Goal: Information Seeking & Learning: Learn about a topic

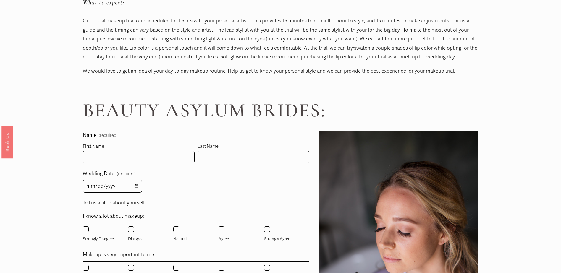
scroll to position [266, 0]
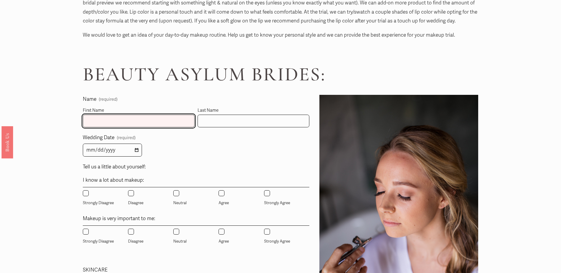
click at [126, 121] on input "First Name" at bounding box center [139, 121] width 112 height 13
type input "Caroline"
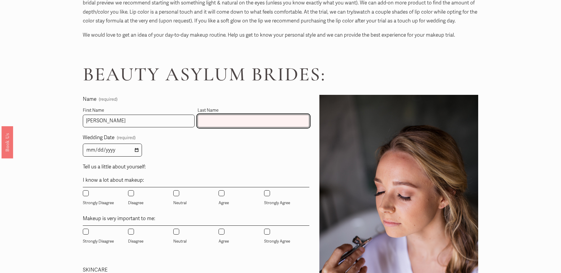
click at [225, 125] on input "Last Name" at bounding box center [254, 121] width 112 height 13
type input "Howie"
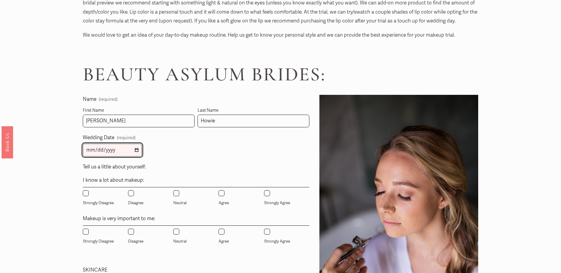
click at [137, 148] on input "Wedding Date (required)" at bounding box center [112, 150] width 59 height 13
type input "2026-06-06"
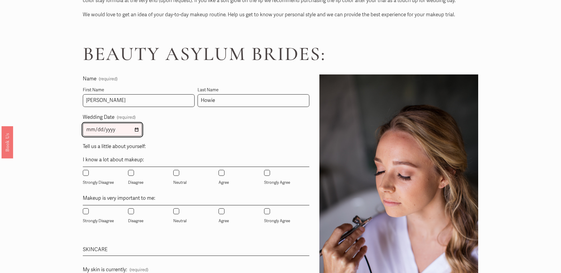
scroll to position [296, 0]
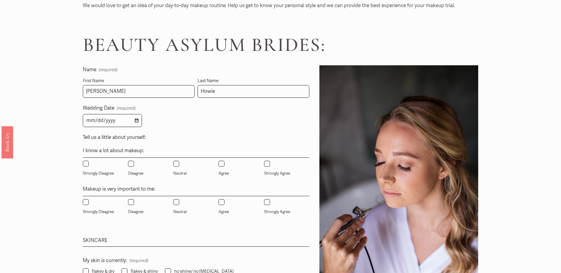
click at [130, 165] on input "Disagree" at bounding box center [131, 164] width 6 height 6
radio input "true"
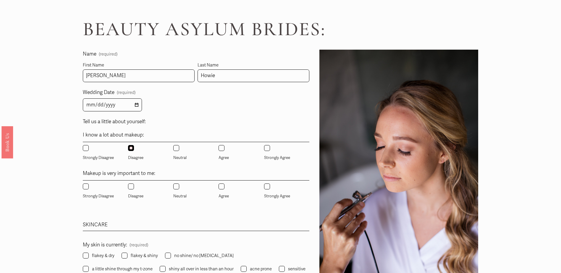
scroll to position [325, 0]
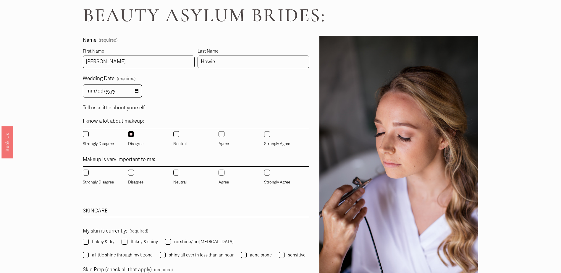
click at [222, 175] on input "Agree" at bounding box center [222, 173] width 6 height 6
radio input "true"
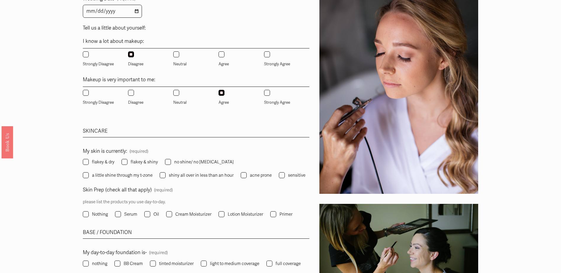
scroll to position [414, 0]
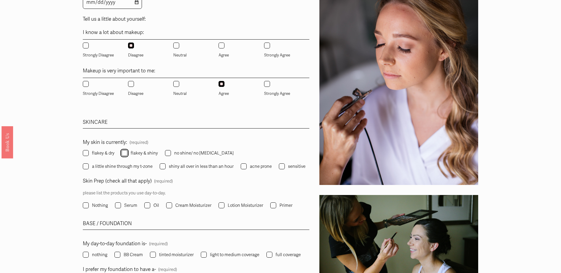
click at [124, 154] on input "flakey & shiny" at bounding box center [125, 153] width 6 height 6
checkbox input "true"
click at [169, 154] on input "no shine/ no dryness" at bounding box center [168, 153] width 6 height 6
checkbox input "true"
click at [125, 154] on input "flakey & shiny" at bounding box center [125, 153] width 6 height 6
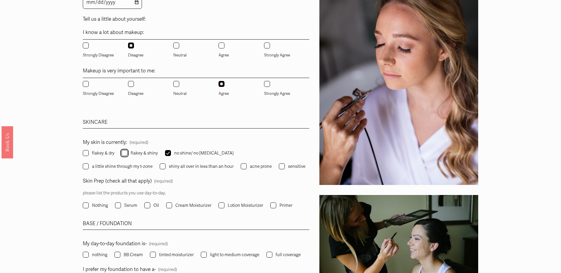
checkbox input "false"
click at [171, 154] on label "no shine/ no dryness" at bounding box center [200, 153] width 70 height 8
click at [171, 154] on input "no shine/ no dryness" at bounding box center [168, 153] width 6 height 6
checkbox input "false"
click at [89, 164] on input "a little shine through my t-zone" at bounding box center [86, 167] width 6 height 6
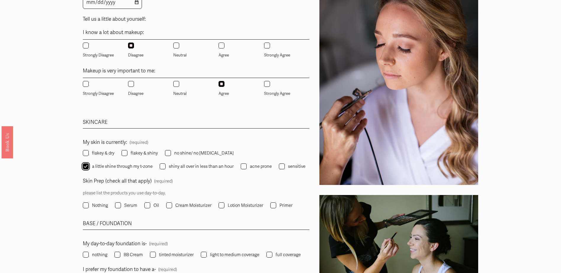
checkbox input "true"
click at [86, 155] on input "flakey & dry" at bounding box center [86, 153] width 6 height 6
checkbox input "true"
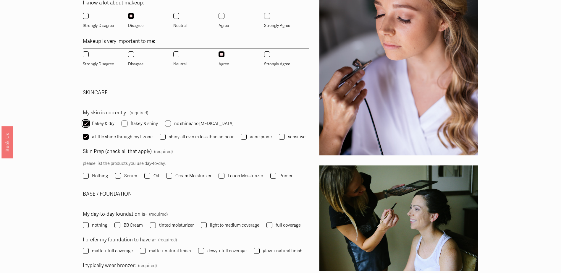
scroll to position [473, 0]
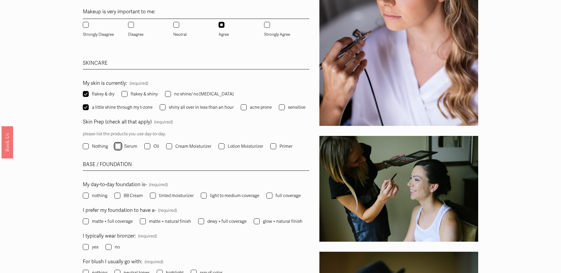
click at [119, 146] on input "Serum" at bounding box center [118, 146] width 6 height 6
checkbox input "true"
click at [167, 147] on input "Cream Moisturizer" at bounding box center [169, 146] width 6 height 6
checkbox input "true"
click at [219, 147] on input "Lotion Moisturizer" at bounding box center [222, 146] width 6 height 6
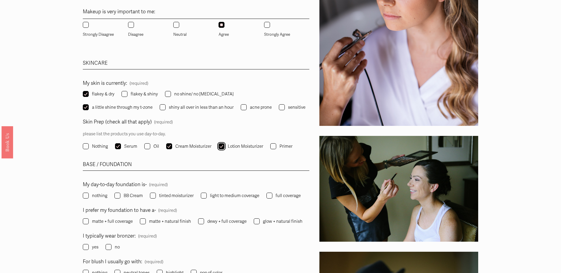
checkbox input "true"
click at [169, 147] on input "Cream Moisturizer" at bounding box center [169, 146] width 6 height 6
checkbox input "false"
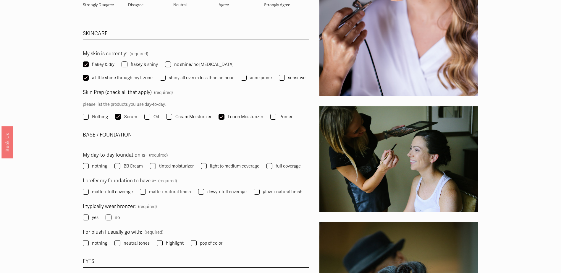
scroll to position [533, 0]
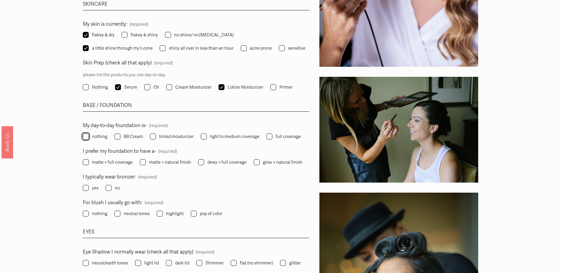
click at [88, 138] on input "nothing" at bounding box center [86, 137] width 6 height 6
checkbox input "true"
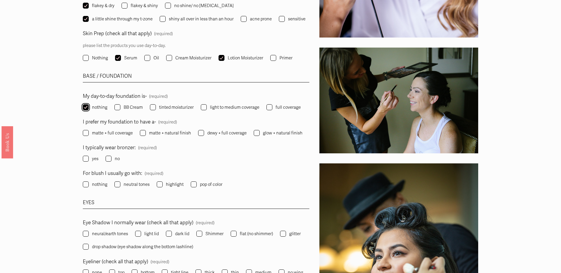
scroll to position [562, 0]
click at [256, 135] on input "glow + natural finish" at bounding box center [257, 133] width 6 height 6
checkbox input "true"
click at [87, 160] on input "yes" at bounding box center [86, 159] width 6 height 6
checkbox input "true"
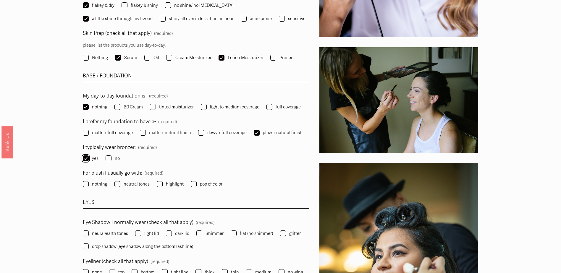
scroll to position [592, 0]
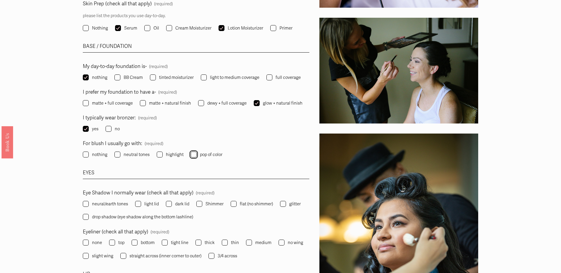
click at [194, 156] on input "pop of color" at bounding box center [194, 155] width 6 height 6
checkbox input "true"
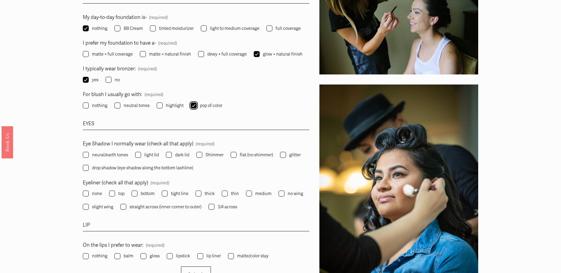
scroll to position [651, 0]
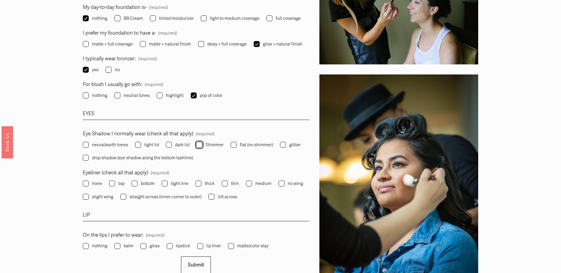
click at [201, 146] on input "Shimmer" at bounding box center [199, 145] width 6 height 6
checkbox input "true"
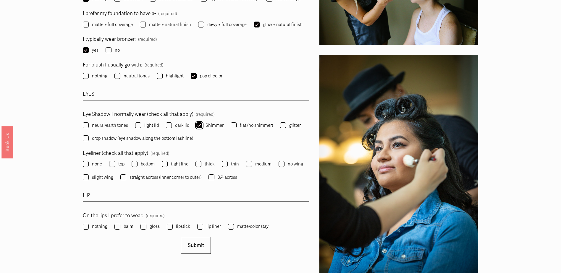
scroll to position [680, 0]
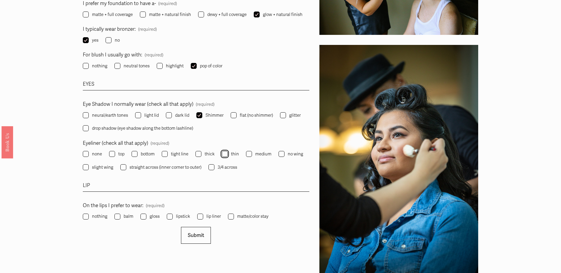
click at [225, 156] on input "thin" at bounding box center [225, 154] width 6 height 6
checkbox input "true"
click at [213, 167] on input "3/4 across" at bounding box center [212, 167] width 6 height 6
checkbox input "true"
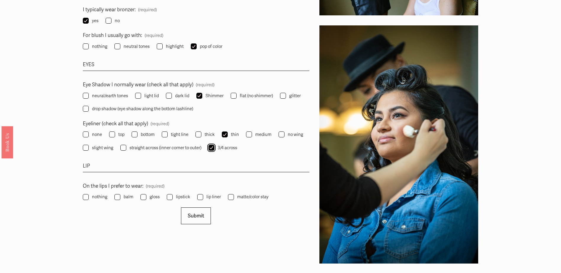
scroll to position [710, 0]
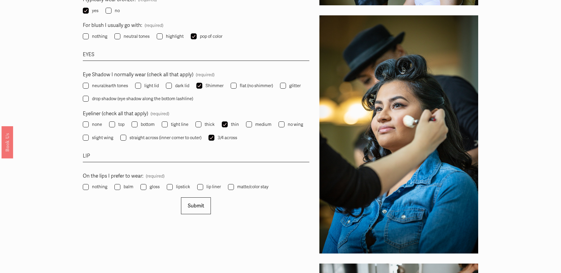
click at [168, 128] on label "tight line" at bounding box center [176, 125] width 28 height 8
click at [168, 128] on input "tight line" at bounding box center [165, 125] width 6 height 6
checkbox input "true"
click at [225, 125] on input "thin" at bounding box center [225, 125] width 6 height 6
checkbox input "false"
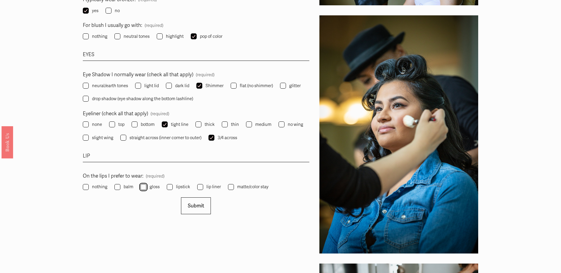
click at [144, 188] on input "gloss" at bounding box center [144, 187] width 6 height 6
checkbox input "true"
click at [195, 207] on span "Submit" at bounding box center [196, 206] width 16 height 6
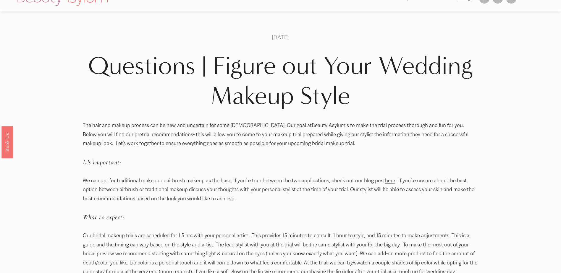
scroll to position [1, 0]
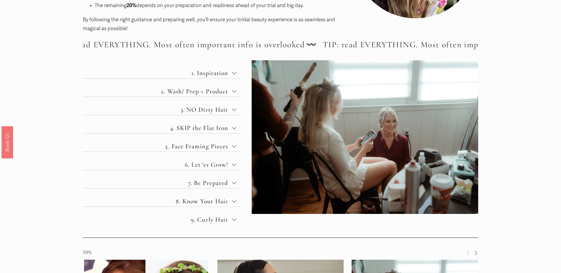
scroll to position [207, 0]
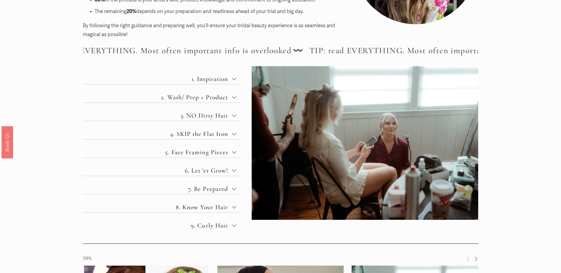
click at [230, 83] on span "1. Inspiration" at bounding box center [164, 79] width 135 height 8
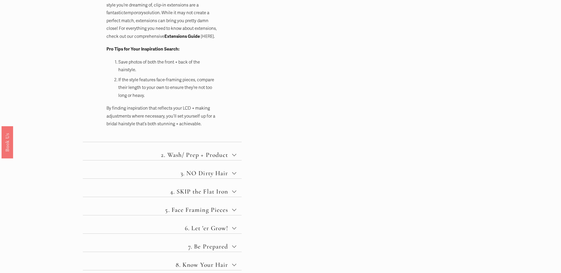
scroll to position [473, 0]
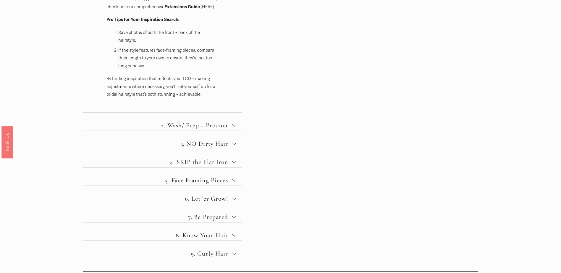
click at [216, 123] on span "2. Wash/ Prep + Product" at bounding box center [164, 126] width 135 height 8
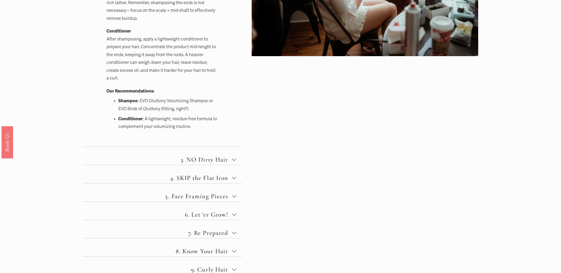
scroll to position [385, 0]
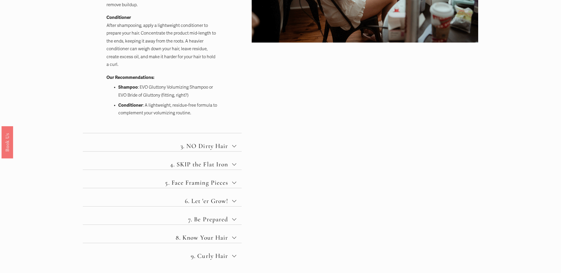
click at [211, 146] on span "3. NO Dirty Hair" at bounding box center [164, 146] width 135 height 8
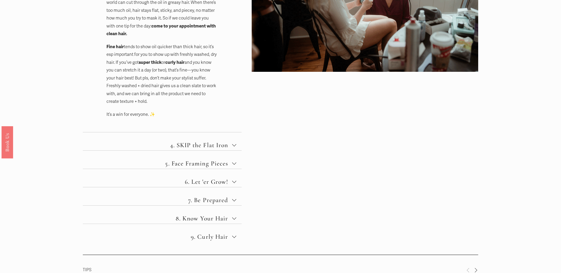
scroll to position [355, 0]
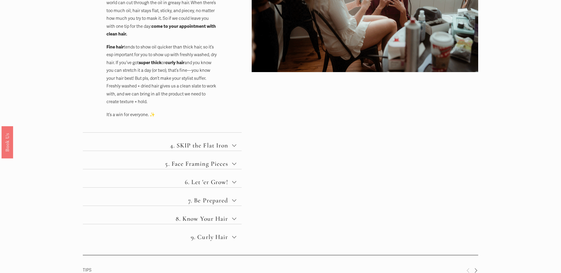
click at [216, 145] on span "4. SKIP the Flat Iron" at bounding box center [164, 146] width 135 height 8
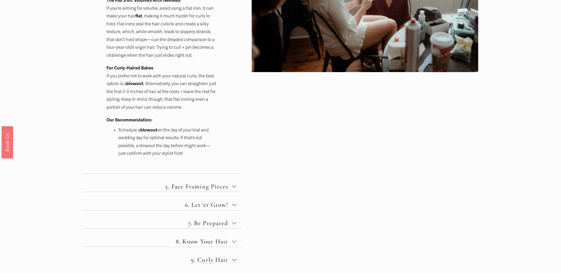
click at [204, 187] on span "5. Face Framing Pieces" at bounding box center [164, 187] width 135 height 8
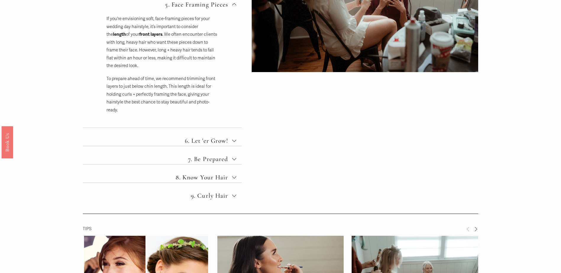
scroll to position [325, 0]
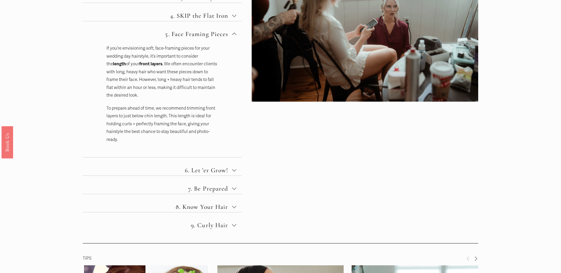
click at [209, 170] on span "6. Let 'er Grow!" at bounding box center [164, 171] width 135 height 8
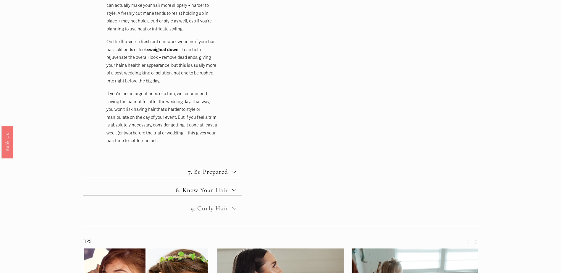
scroll to position [444, 0]
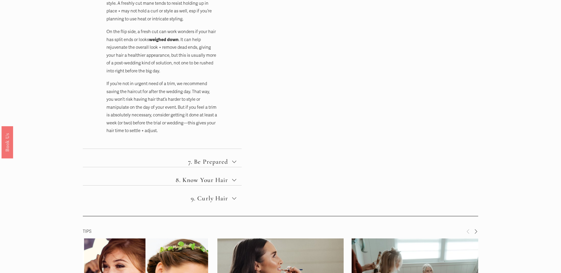
click at [216, 162] on span "7. Be Prepared" at bounding box center [164, 162] width 135 height 8
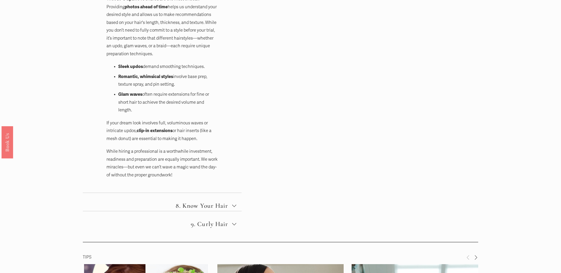
scroll to position [473, 0]
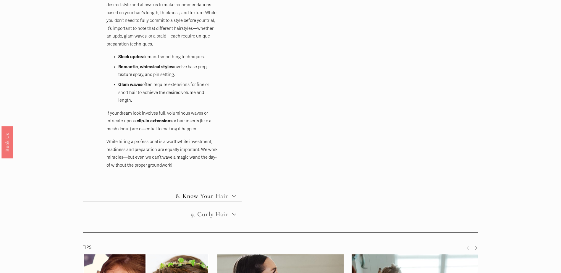
click at [220, 194] on span "8. Know Your Hair" at bounding box center [164, 196] width 135 height 8
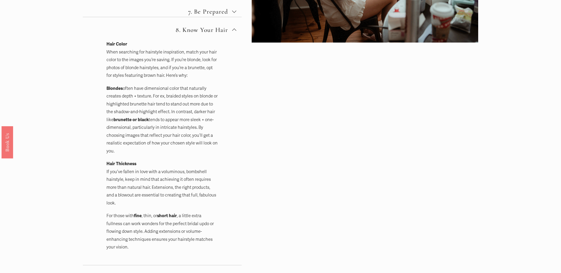
scroll to position [414, 0]
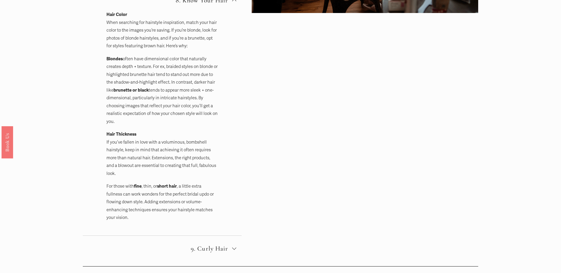
click at [222, 250] on span "9. Curly Hair" at bounding box center [164, 249] width 135 height 8
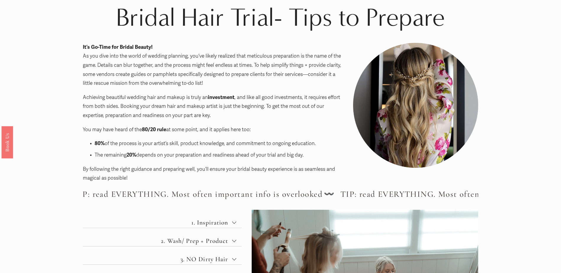
scroll to position [0, 0]
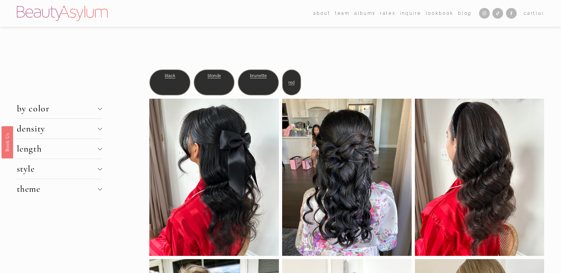
click at [266, 76] on span "brunette" at bounding box center [258, 75] width 17 height 5
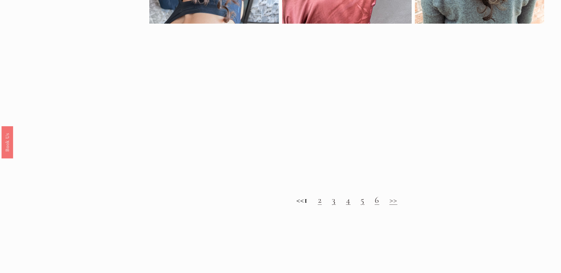
scroll to position [592, 0]
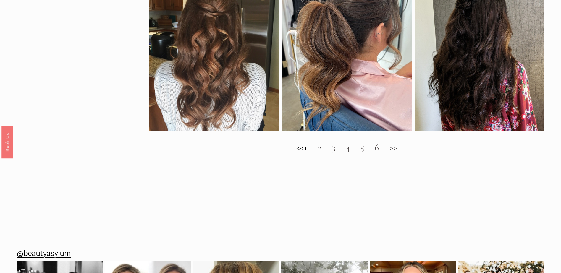
click at [398, 153] on link ">>" at bounding box center [394, 147] width 8 height 11
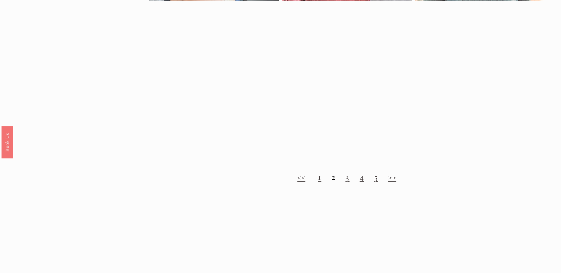
scroll to position [651, 0]
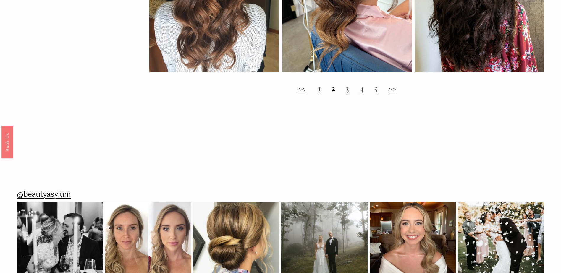
click at [345, 94] on h2 "<< 1 2 3 4 5 >>" at bounding box center [346, 88] width 395 height 11
click at [348, 94] on link "3" at bounding box center [348, 88] width 4 height 11
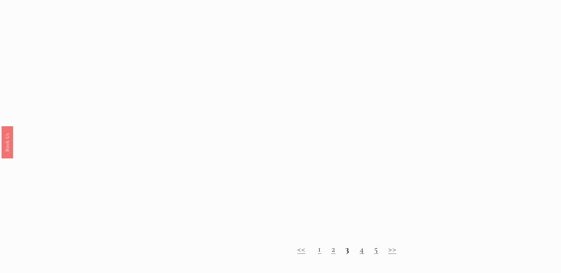
scroll to position [651, 0]
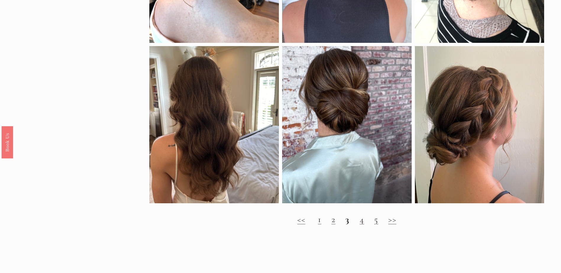
click at [363, 225] on link "4" at bounding box center [362, 219] width 5 height 11
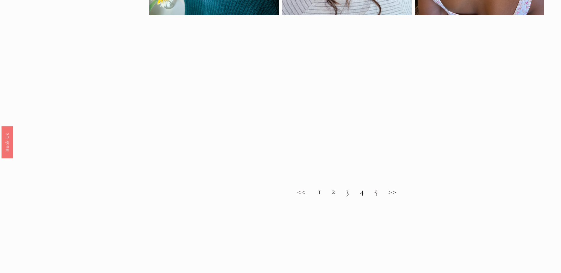
scroll to position [592, 0]
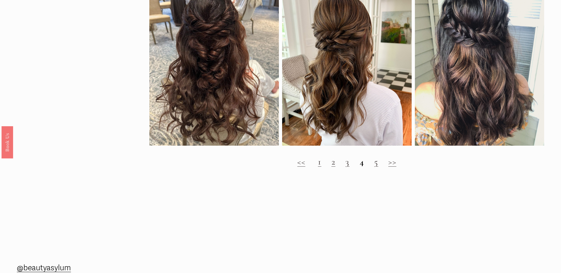
click at [379, 167] on h2 "<< 1 2 3 4 5 >>" at bounding box center [346, 162] width 395 height 11
click at [378, 167] on link "5" at bounding box center [376, 162] width 4 height 11
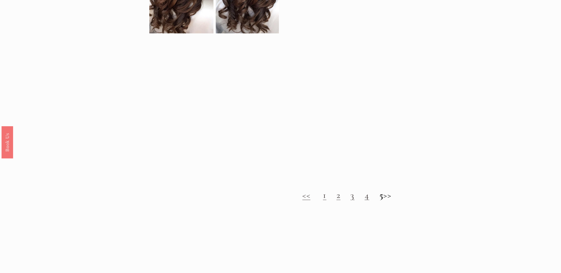
scroll to position [592, 0]
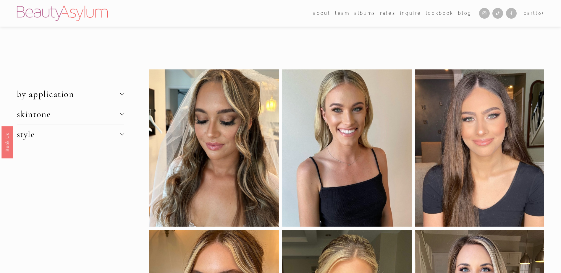
click at [121, 96] on div at bounding box center [122, 94] width 4 height 4
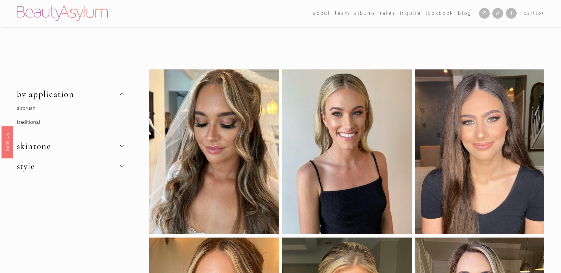
click at [122, 146] on div at bounding box center [122, 145] width 4 height 4
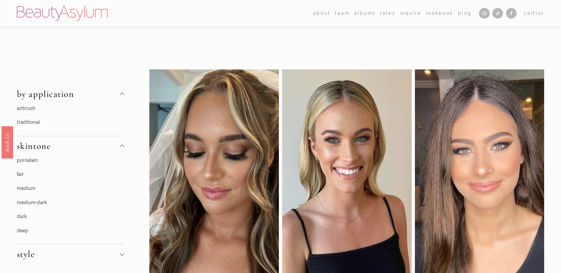
click at [26, 187] on link "medium" at bounding box center [26, 188] width 19 height 6
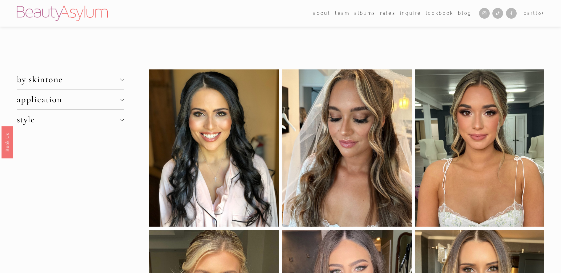
click at [122, 100] on div at bounding box center [122, 99] width 4 height 4
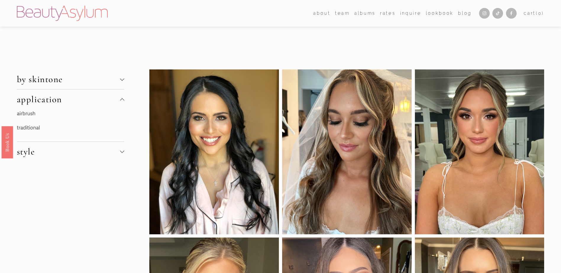
click at [122, 100] on div at bounding box center [122, 100] width 4 height 4
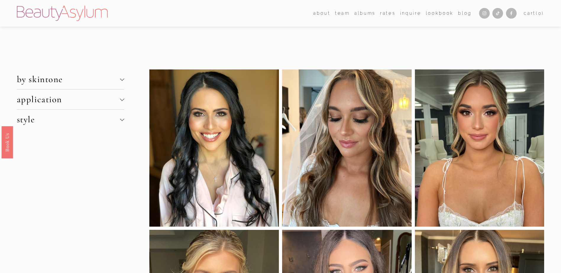
click at [120, 121] on div at bounding box center [122, 120] width 4 height 4
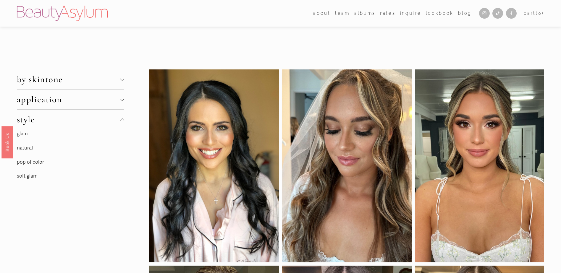
click at [26, 149] on link "natural" at bounding box center [25, 148] width 16 height 6
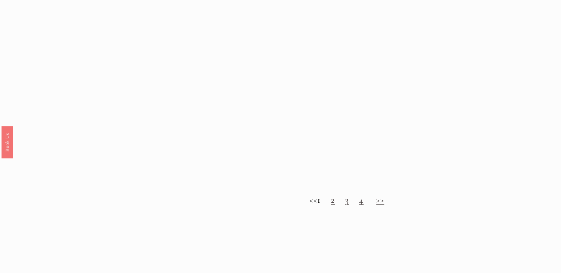
scroll to position [651, 0]
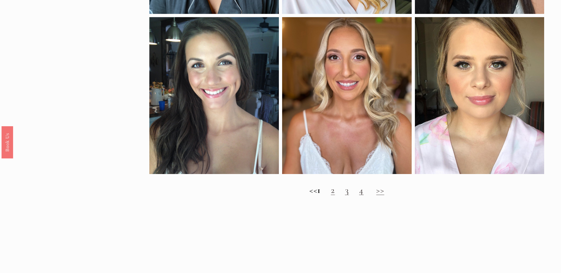
click at [384, 196] on link ">>" at bounding box center [380, 190] width 8 height 11
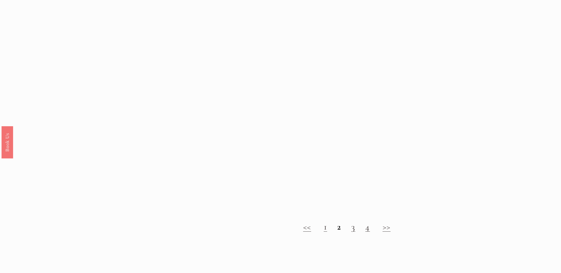
scroll to position [621, 0]
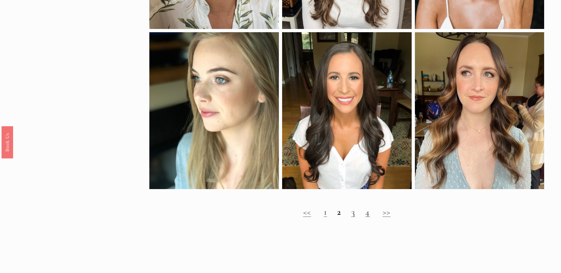
click at [384, 218] on link ">>" at bounding box center [387, 212] width 8 height 11
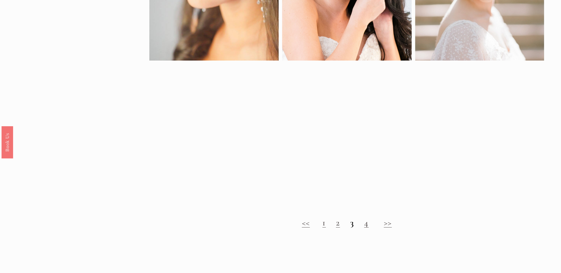
scroll to position [444, 0]
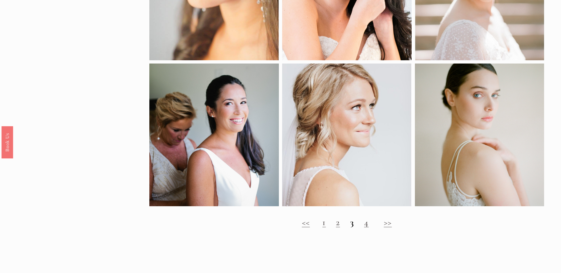
click at [388, 228] on link ">>" at bounding box center [388, 222] width 8 height 11
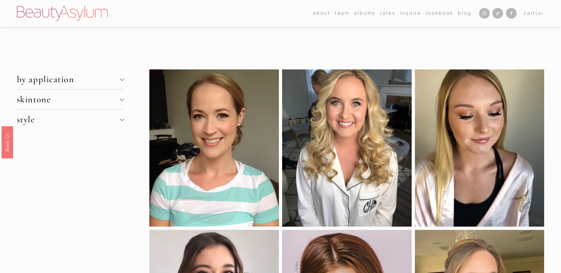
click at [120, 122] on span "style" at bounding box center [68, 119] width 103 height 11
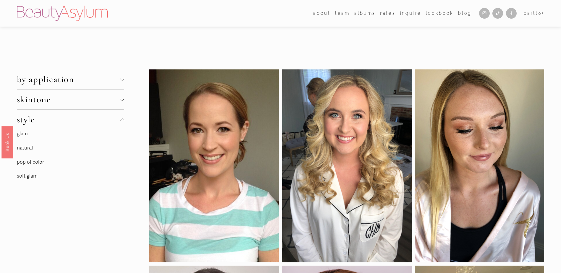
click at [35, 177] on link "soft glam" at bounding box center [27, 176] width 21 height 6
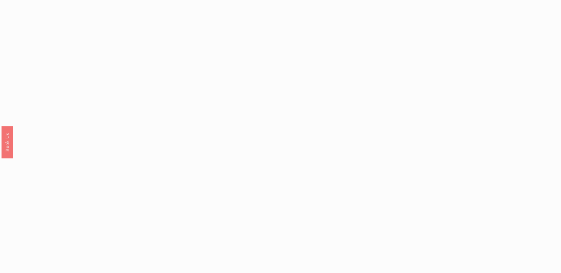
scroll to position [533, 0]
